Goal: Navigation & Orientation: Find specific page/section

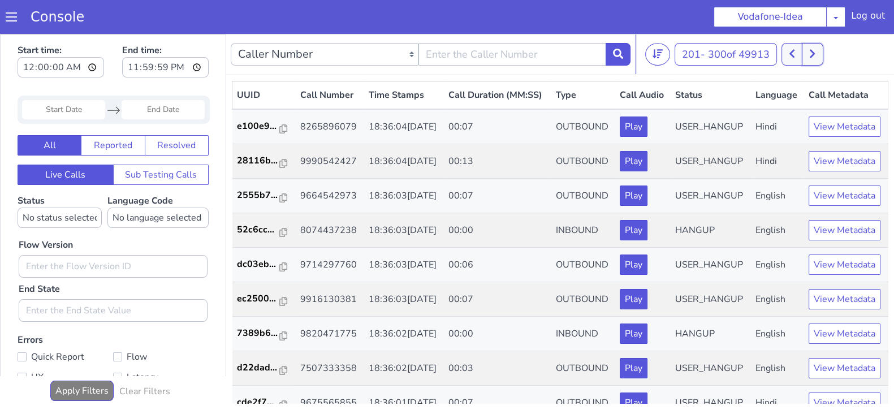
click at [815, 56] on icon at bounding box center [812, 54] width 6 height 10
click at [792, 49] on icon at bounding box center [792, 54] width 6 height 10
click at [806, 57] on button at bounding box center [812, 54] width 21 height 23
click at [793, 55] on icon at bounding box center [791, 54] width 5 height 8
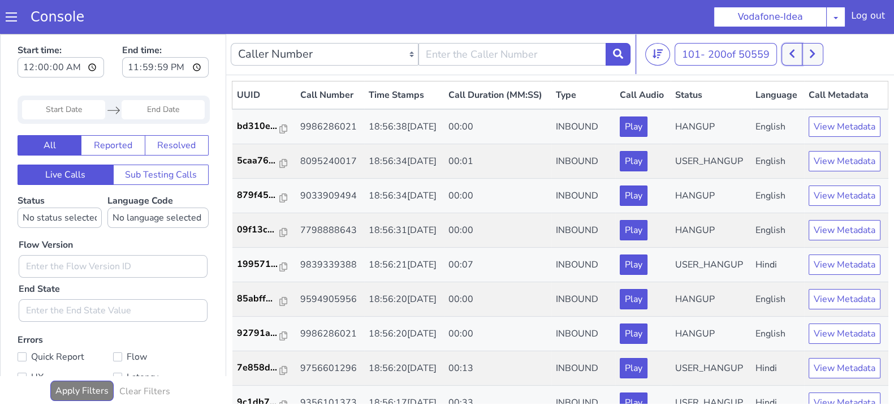
click at [787, 46] on button at bounding box center [791, 54] width 21 height 23
